Goal: Transaction & Acquisition: Purchase product/service

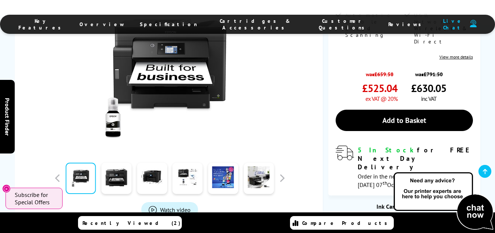
scroll to position [235, 0]
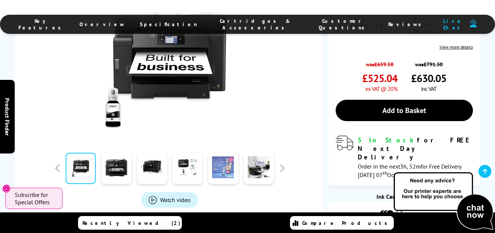
click at [228, 153] on link at bounding box center [223, 168] width 30 height 31
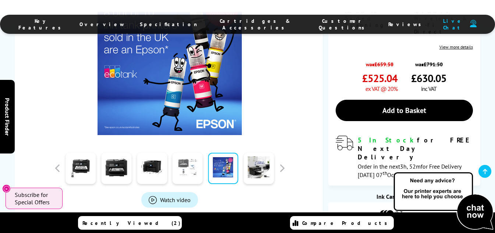
click at [197, 153] on link at bounding box center [188, 168] width 30 height 31
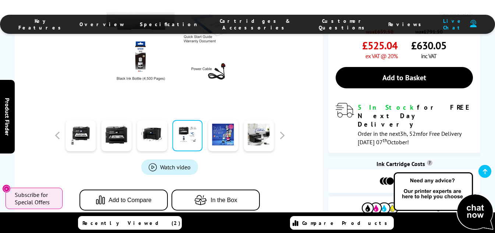
scroll to position [273, 0]
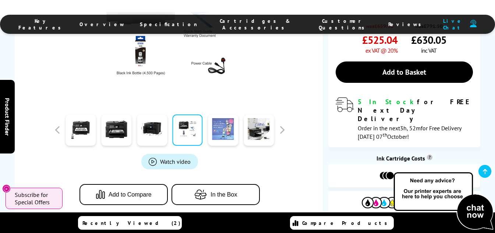
click at [217, 114] on link at bounding box center [223, 129] width 30 height 31
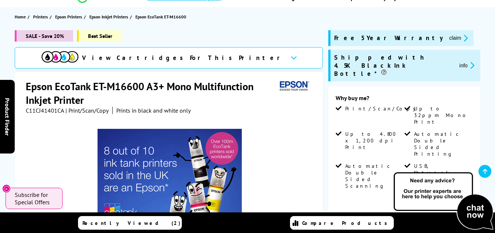
scroll to position [40, 0]
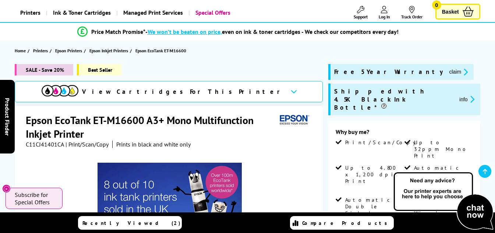
click at [215, 94] on span "View Cartridges For This Printer" at bounding box center [183, 92] width 202 height 8
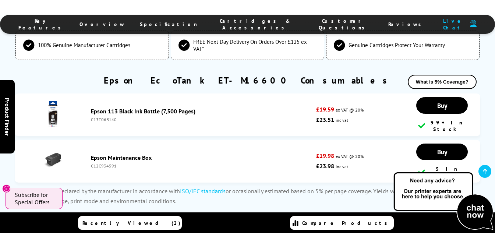
scroll to position [2041, 0]
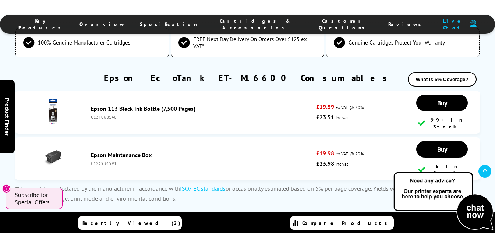
click at [123, 151] on link "Epson Maintenance Box" at bounding box center [121, 154] width 61 height 7
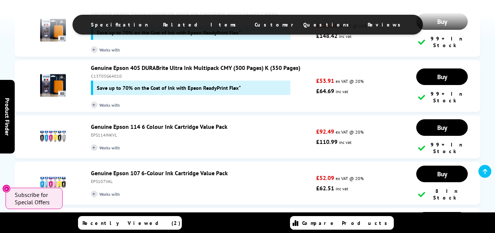
scroll to position [783, 0]
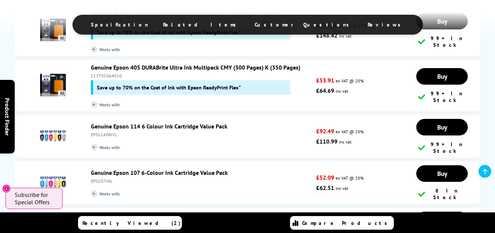
click at [208, 132] on div "EPS114INKVL" at bounding box center [201, 135] width 221 height 6
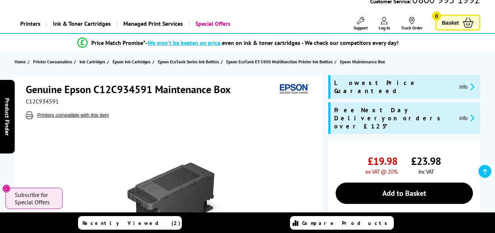
scroll to position [50, 0]
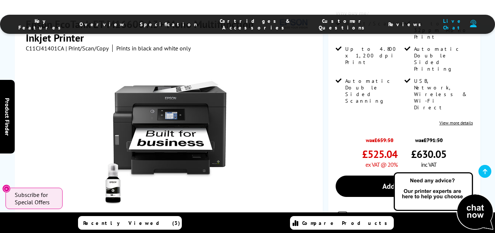
scroll to position [159, 0]
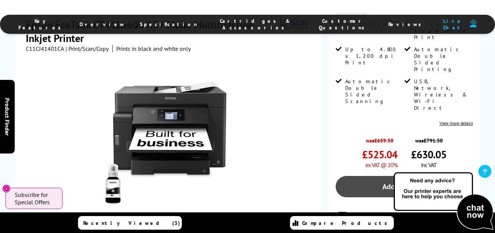
click at [370, 176] on link "Add to Basket" at bounding box center [403, 186] width 137 height 21
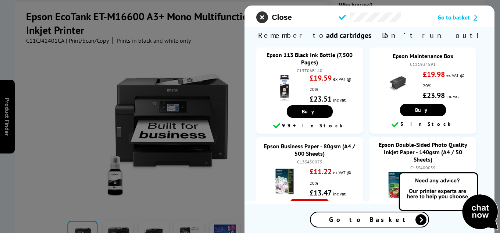
click at [267, 16] on icon "close modal" at bounding box center [262, 17] width 12 height 12
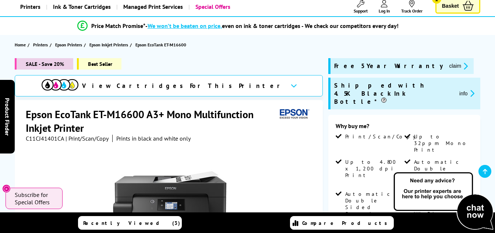
scroll to position [46, 0]
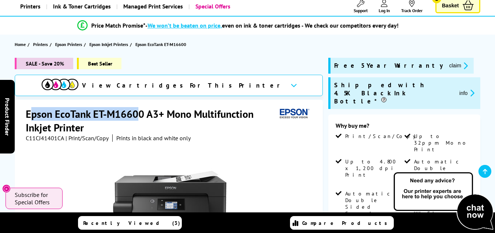
drag, startPoint x: 141, startPoint y: 111, endPoint x: 29, endPoint y: 105, distance: 111.6
drag, startPoint x: 145, startPoint y: 116, endPoint x: 24, endPoint y: 111, distance: 120.8
copy h1 "Epson EcoTank ET-M16600"
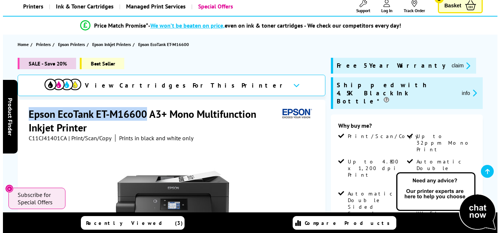
scroll to position [0, 0]
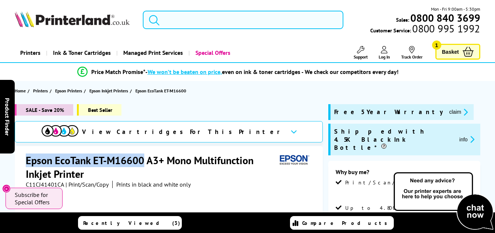
click at [210, 22] on input "search" at bounding box center [243, 20] width 200 height 18
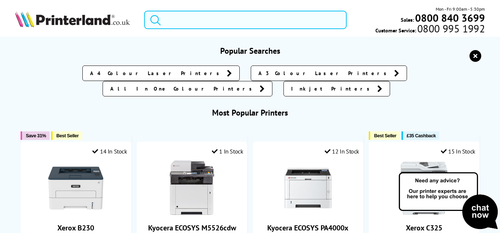
paste input "Epson EcoTank ET-M16600"
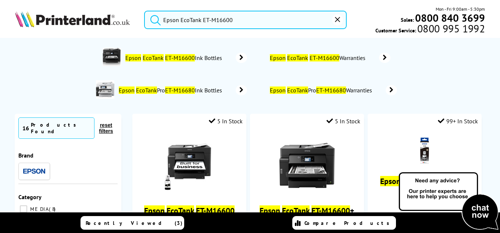
type input "Epson EcoTank ET-M16600"
click at [239, 58] on icon at bounding box center [241, 58] width 11 height 10
